Goal: Information Seeking & Learning: Understand process/instructions

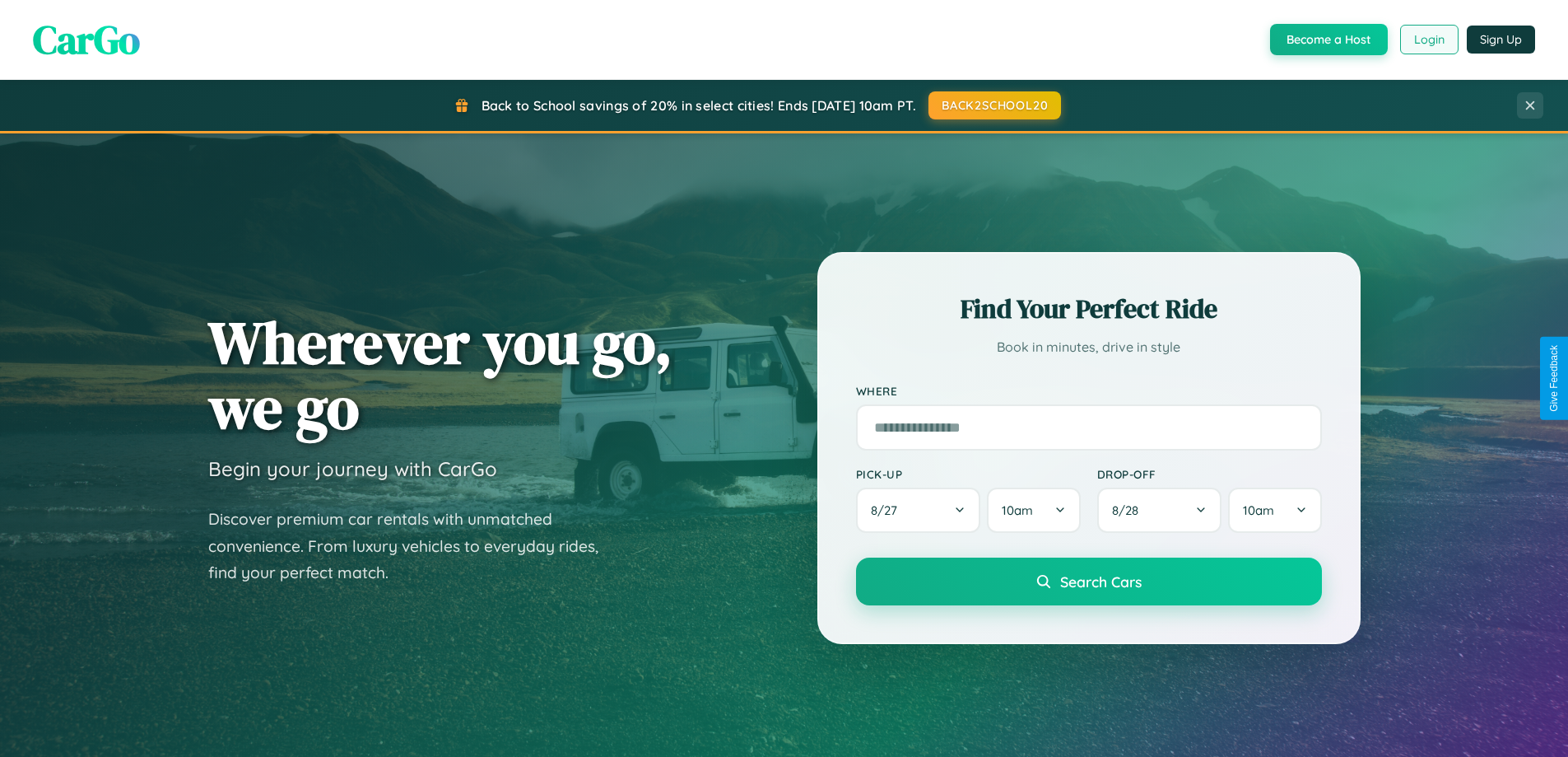
click at [1429, 39] on button "Login" at bounding box center [1430, 39] width 59 height 29
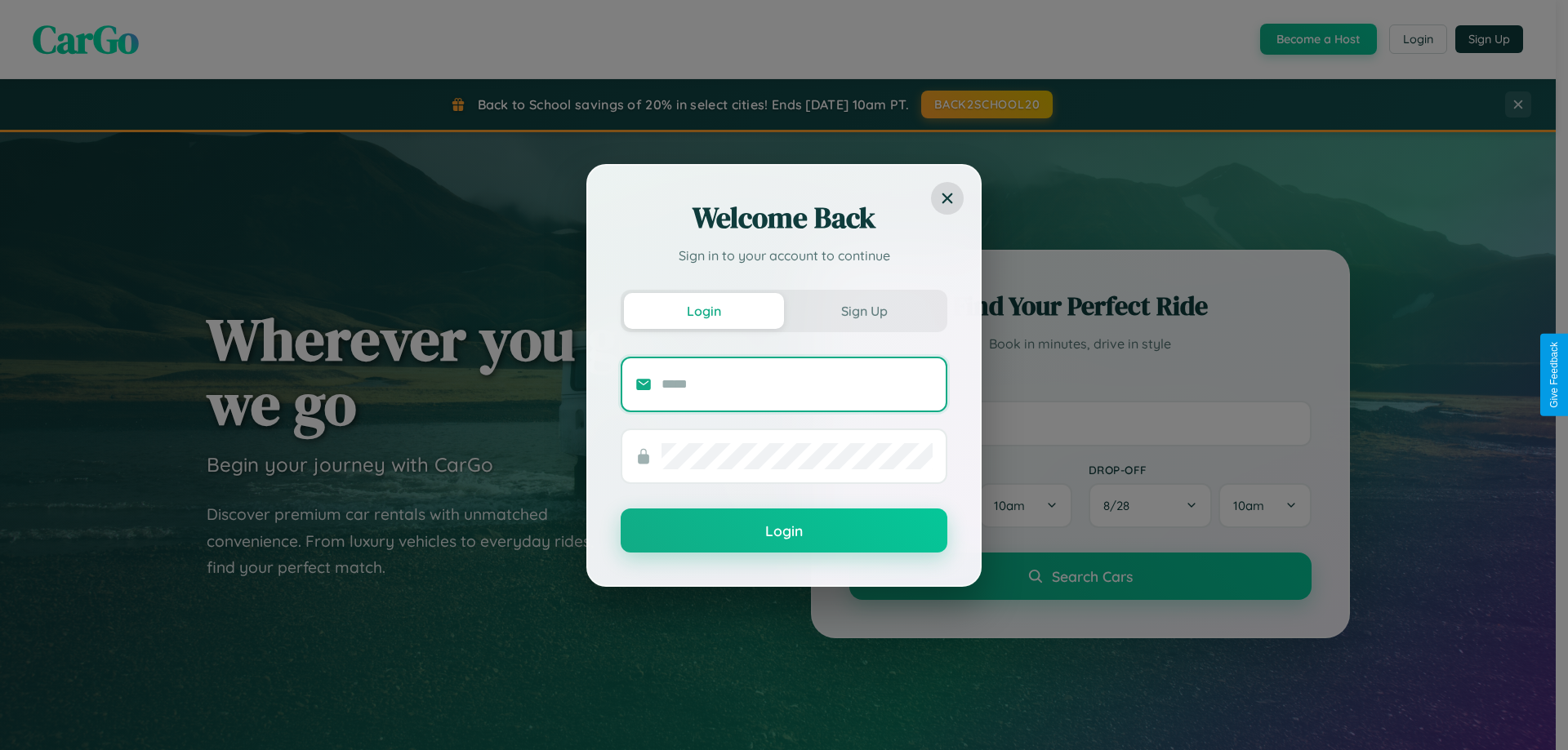
click at [797, 383] on input "text" at bounding box center [797, 384] width 272 height 26
type input "**********"
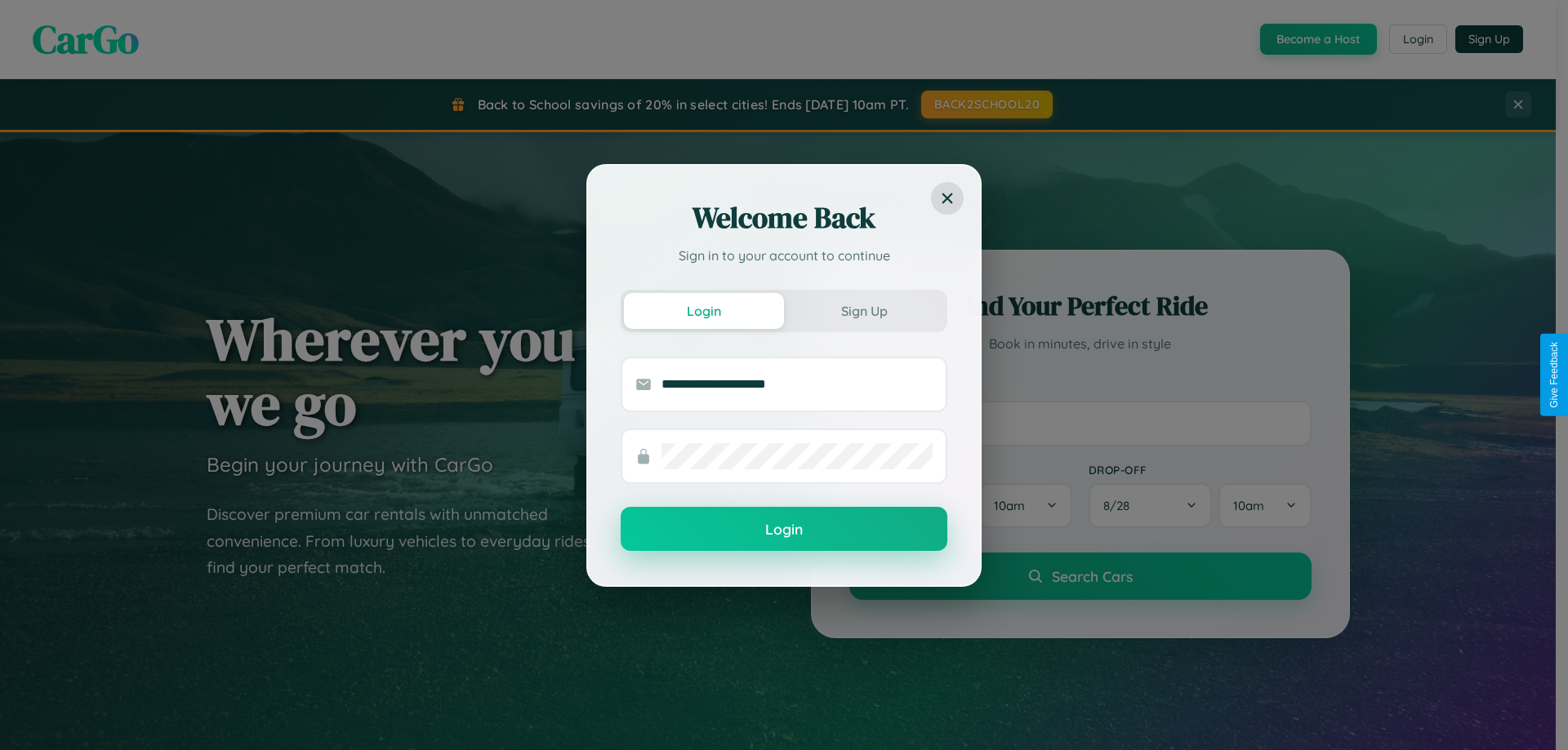
click at [784, 530] on button "Login" at bounding box center [784, 528] width 327 height 44
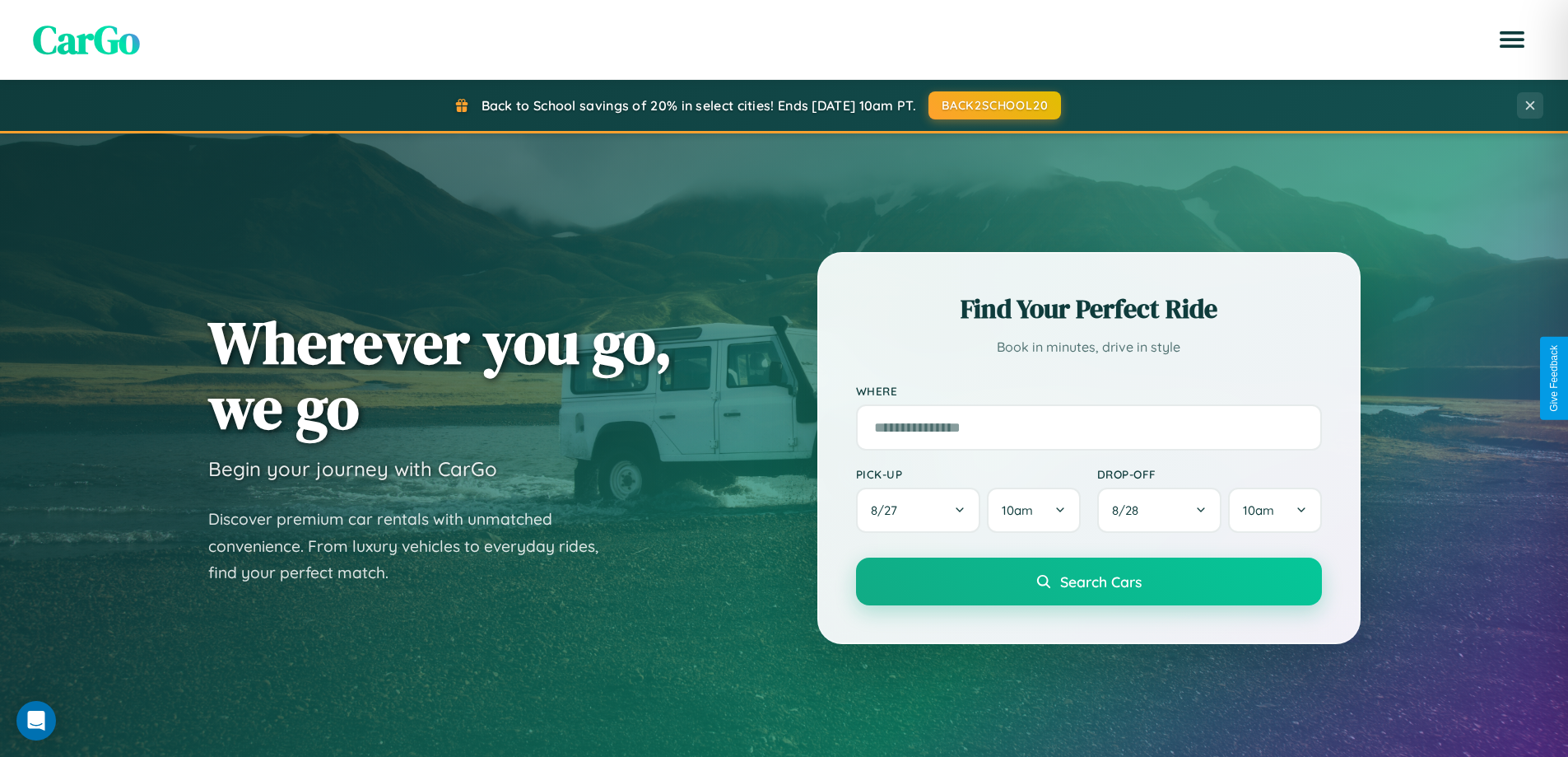
scroll to position [3169, 0]
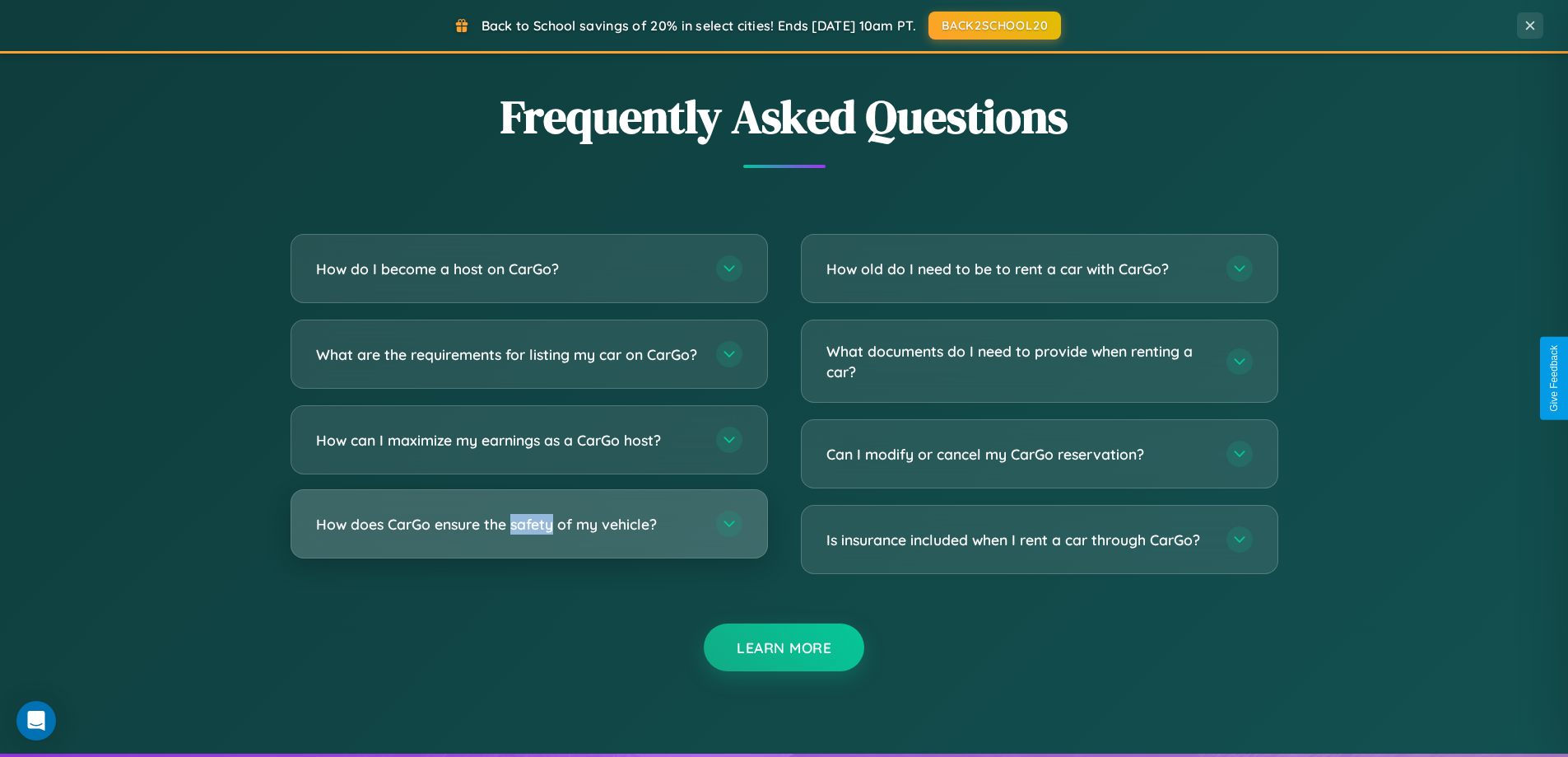
click at [529, 535] on h3 "How does CarGo ensure the safety of my vehicle?" at bounding box center [507, 524] width 384 height 21
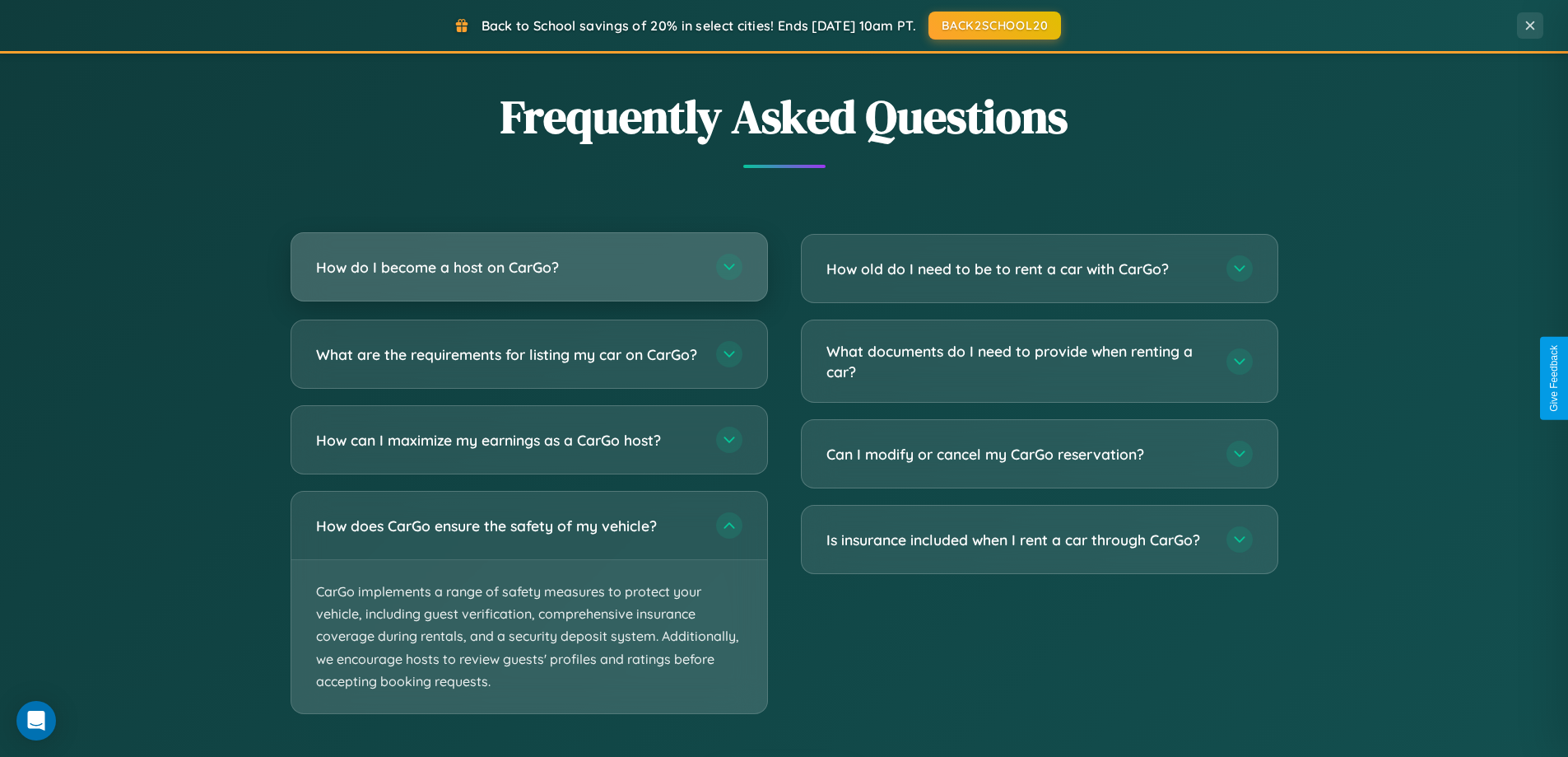
click at [529, 269] on h3 "How do I become a host on CarGo?" at bounding box center [507, 267] width 384 height 21
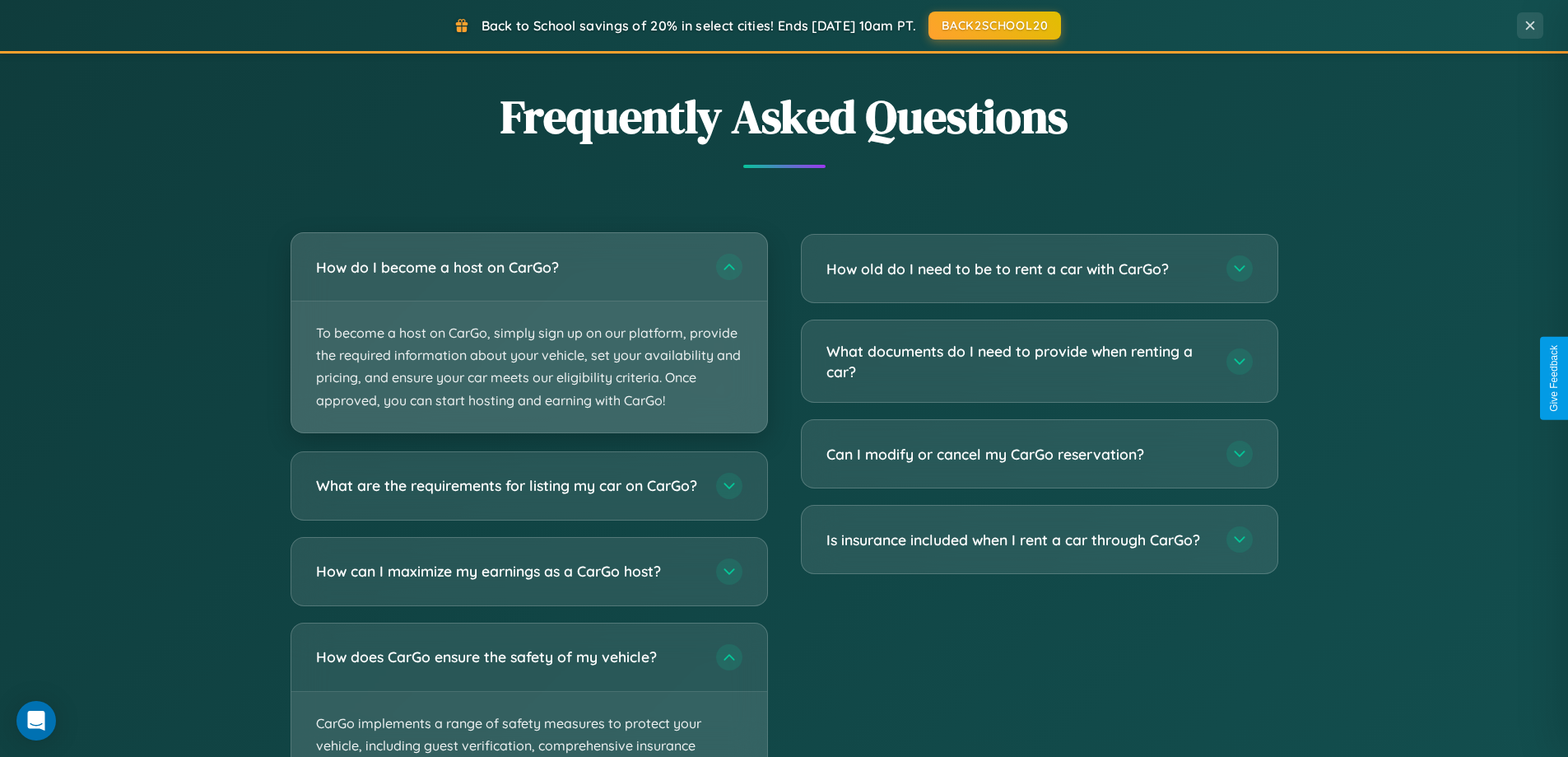
click at [529, 332] on p "To become a host on CarGo, simply sign up on our platform, provide the required…" at bounding box center [529, 366] width 476 height 131
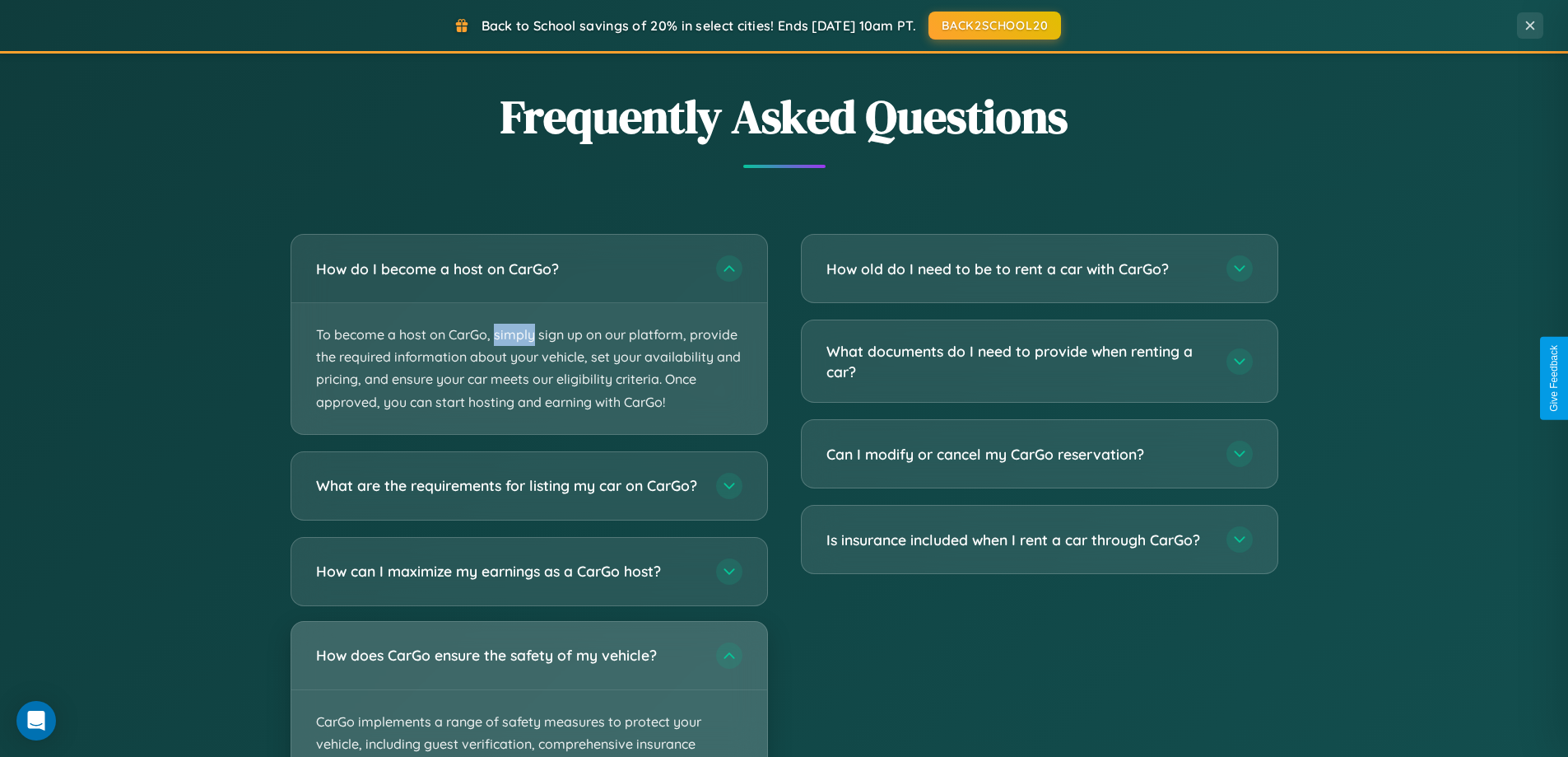
click at [529, 689] on div "How does CarGo ensure the safety of my vehicle?" at bounding box center [529, 655] width 476 height 68
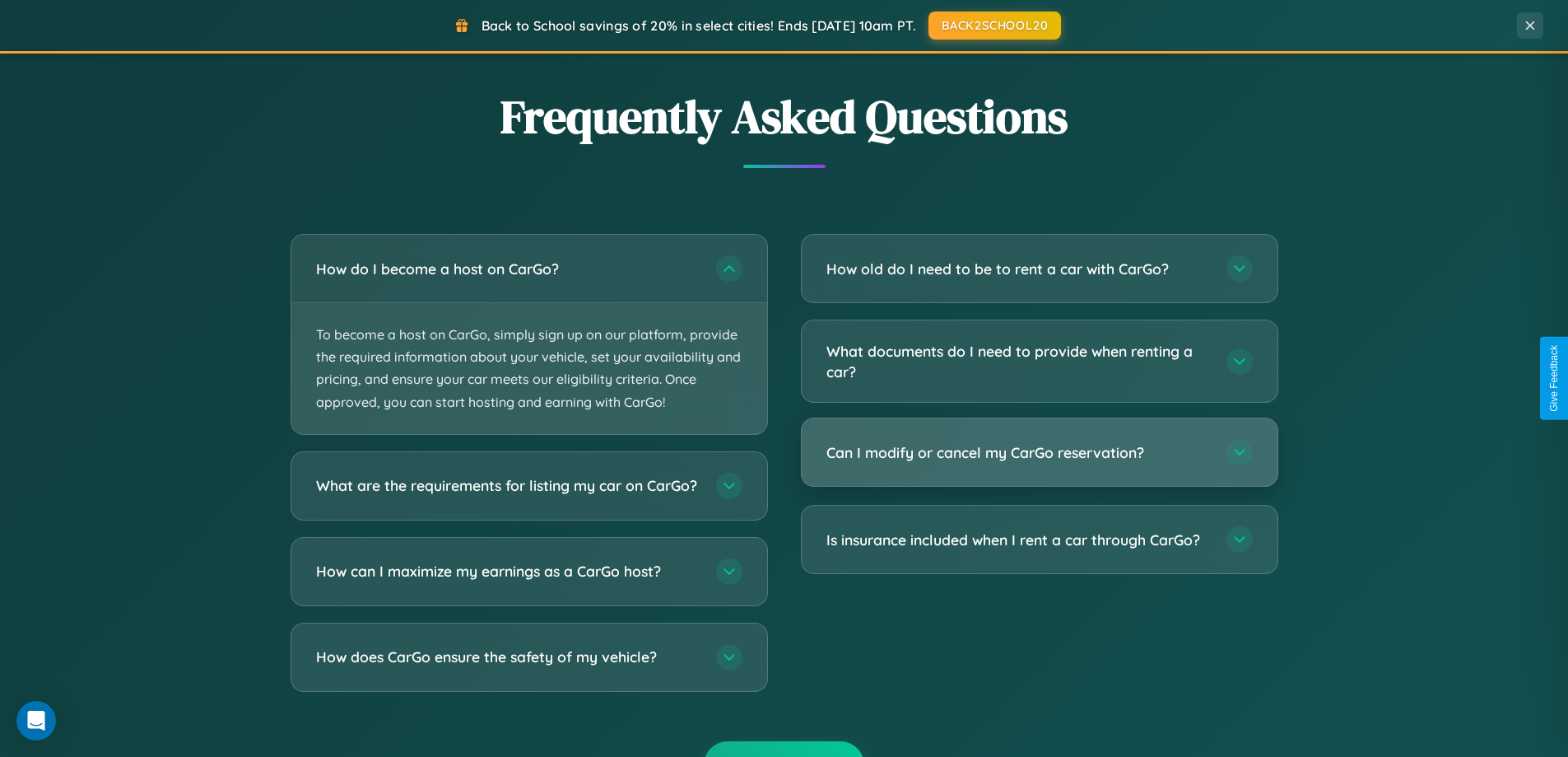
click at [1039, 454] on h3 "Can I modify or cancel my CarGo reservation?" at bounding box center [1018, 453] width 384 height 21
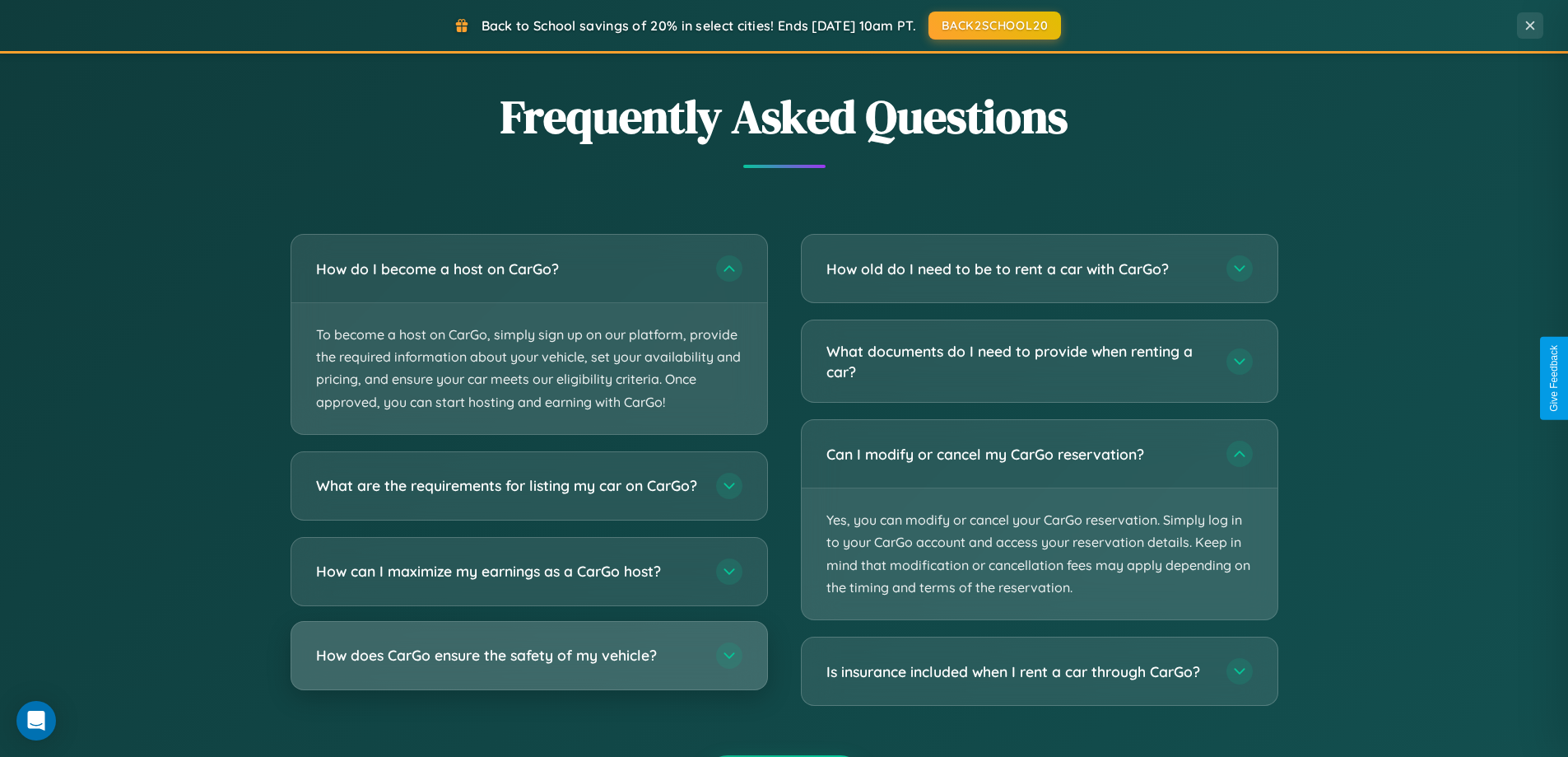
click at [529, 666] on h3 "How does CarGo ensure the safety of my vehicle?" at bounding box center [507, 655] width 384 height 21
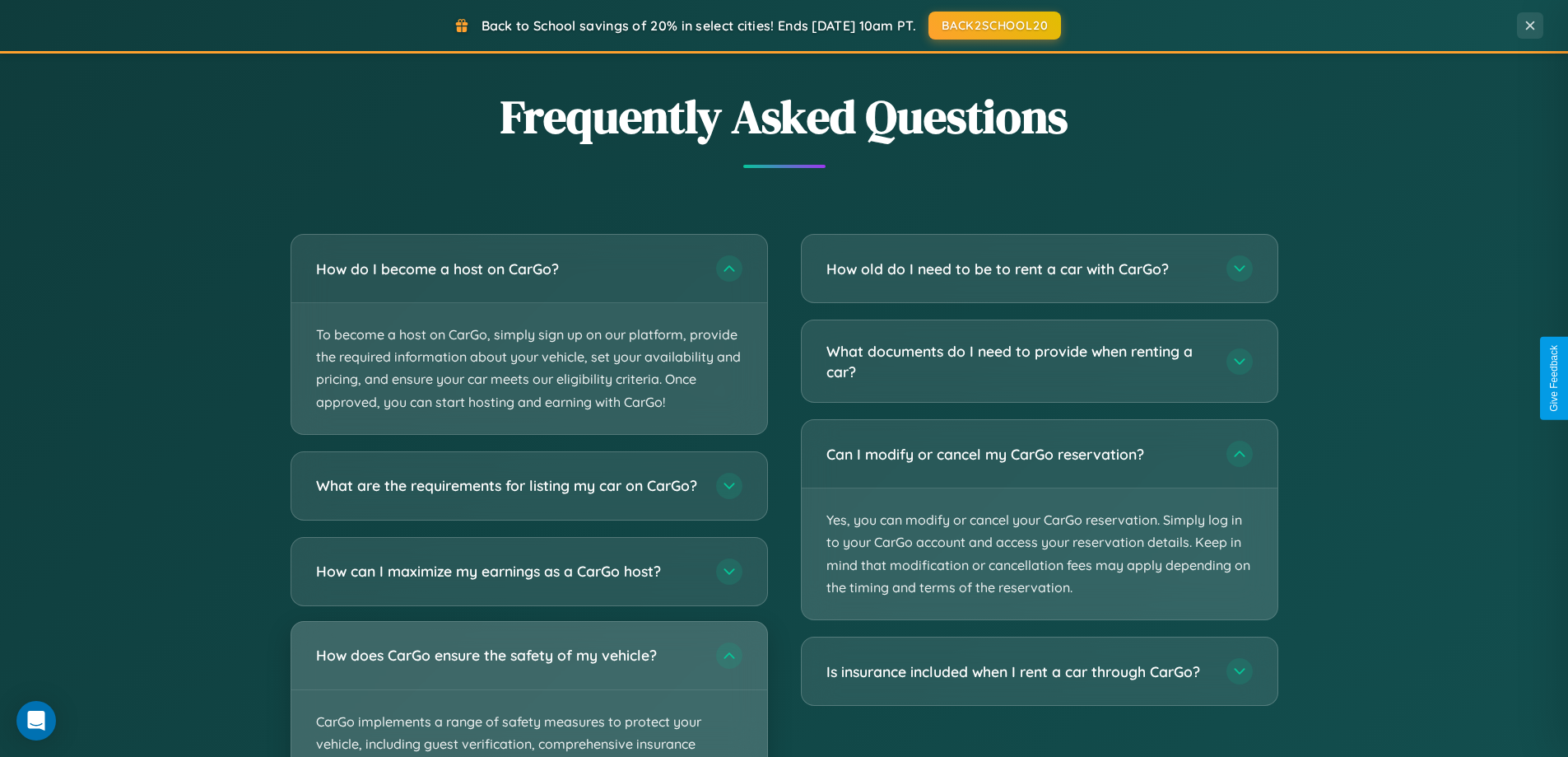
click at [529, 689] on div "How does CarGo ensure the safety of my vehicle?" at bounding box center [529, 655] width 476 height 68
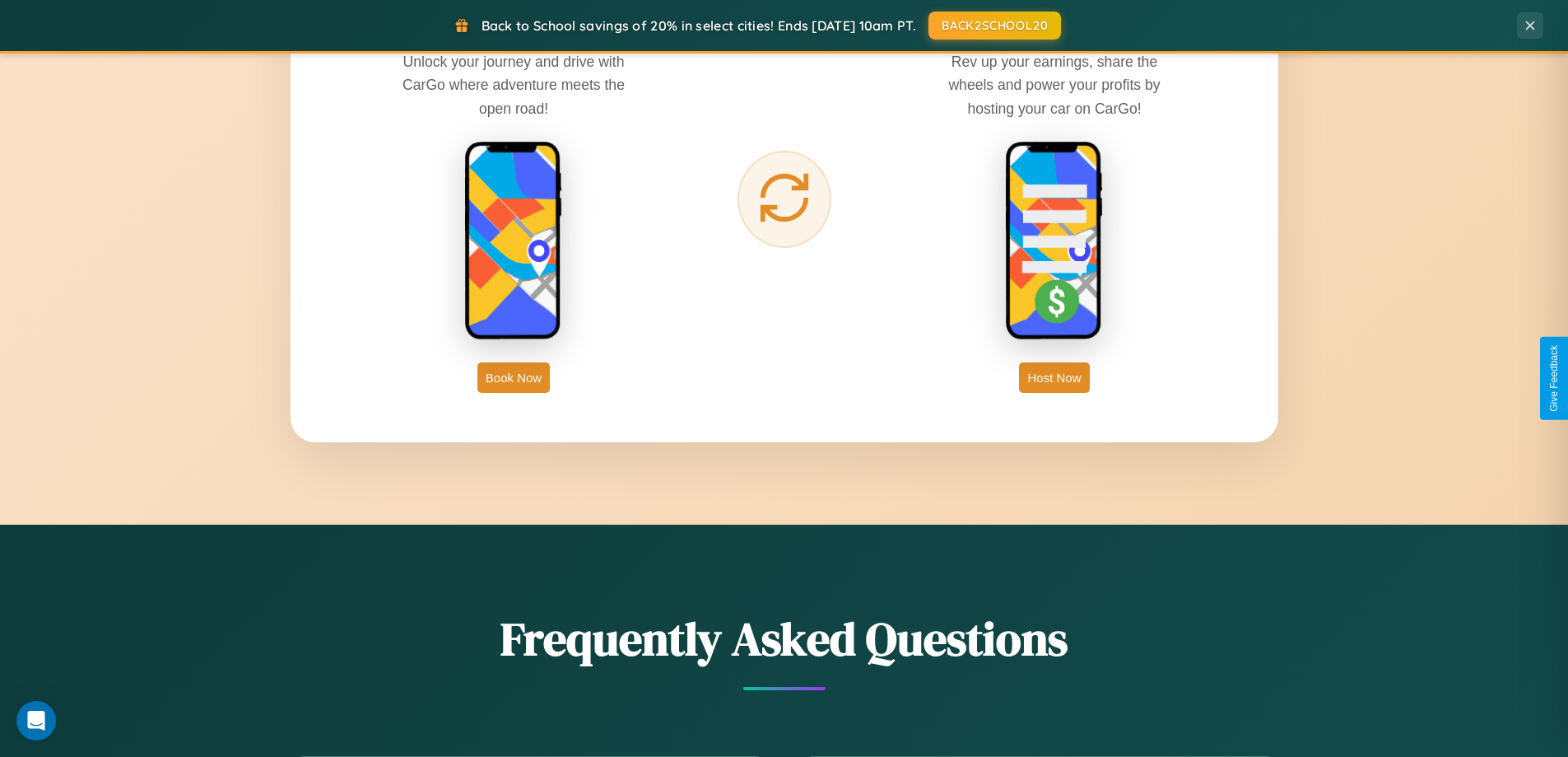
scroll to position [2647, 0]
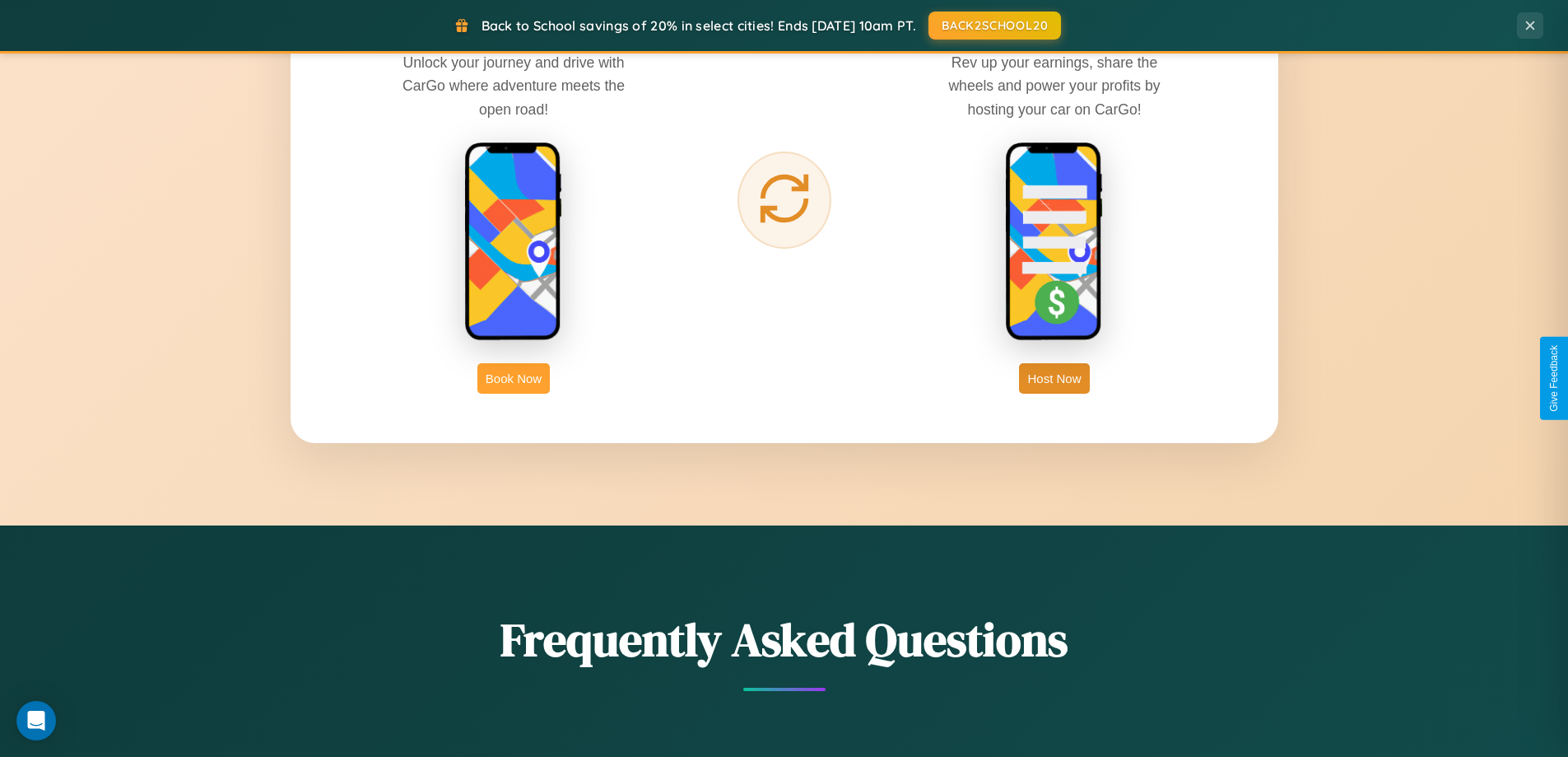
click at [514, 378] on button "Book Now" at bounding box center [514, 378] width 73 height 30
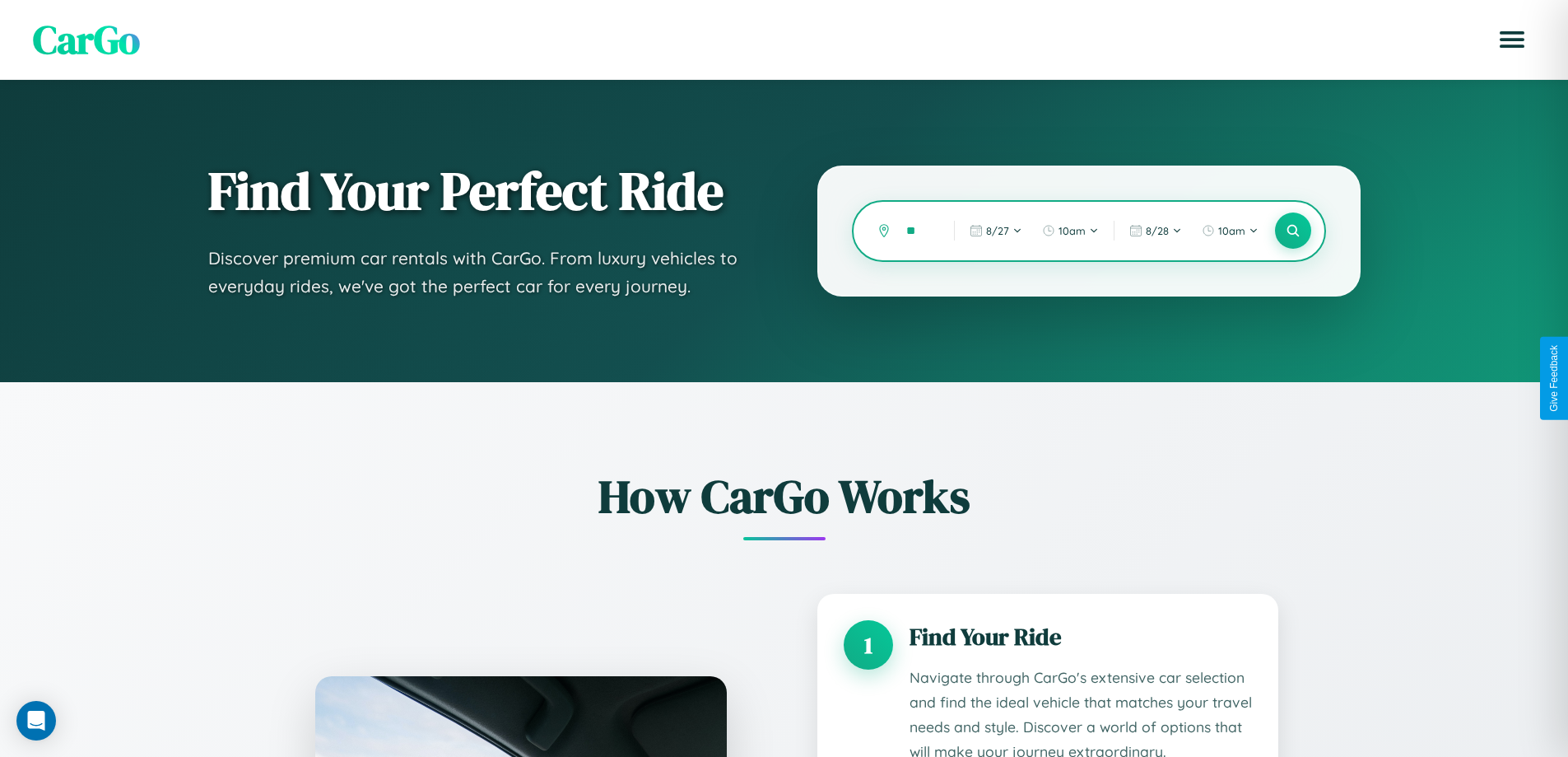
type input "***"
